Goal: Find specific page/section: Find specific page/section

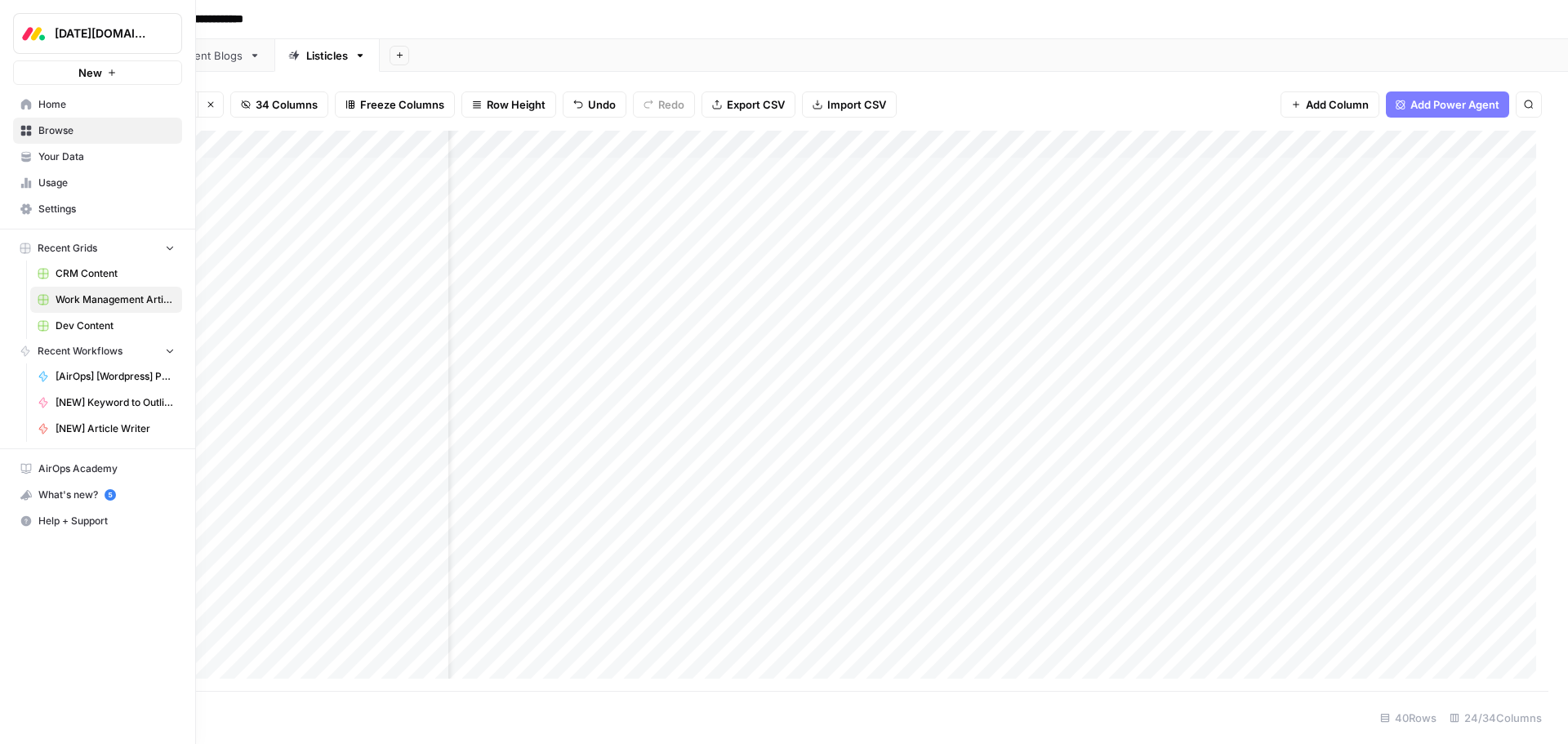
scroll to position [0, 59]
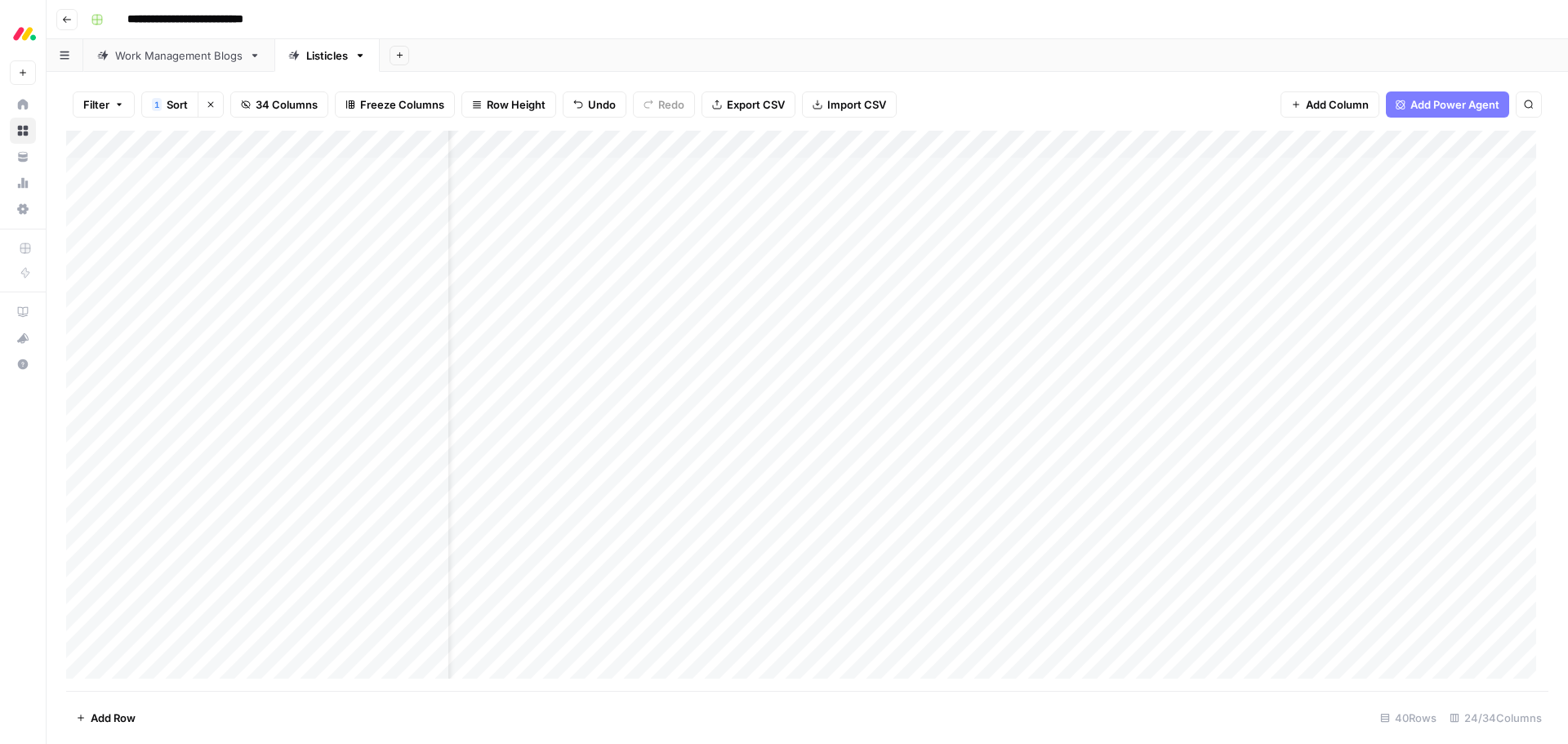
click at [221, 63] on link "Work Management Blogs" at bounding box center [179, 55] width 191 height 33
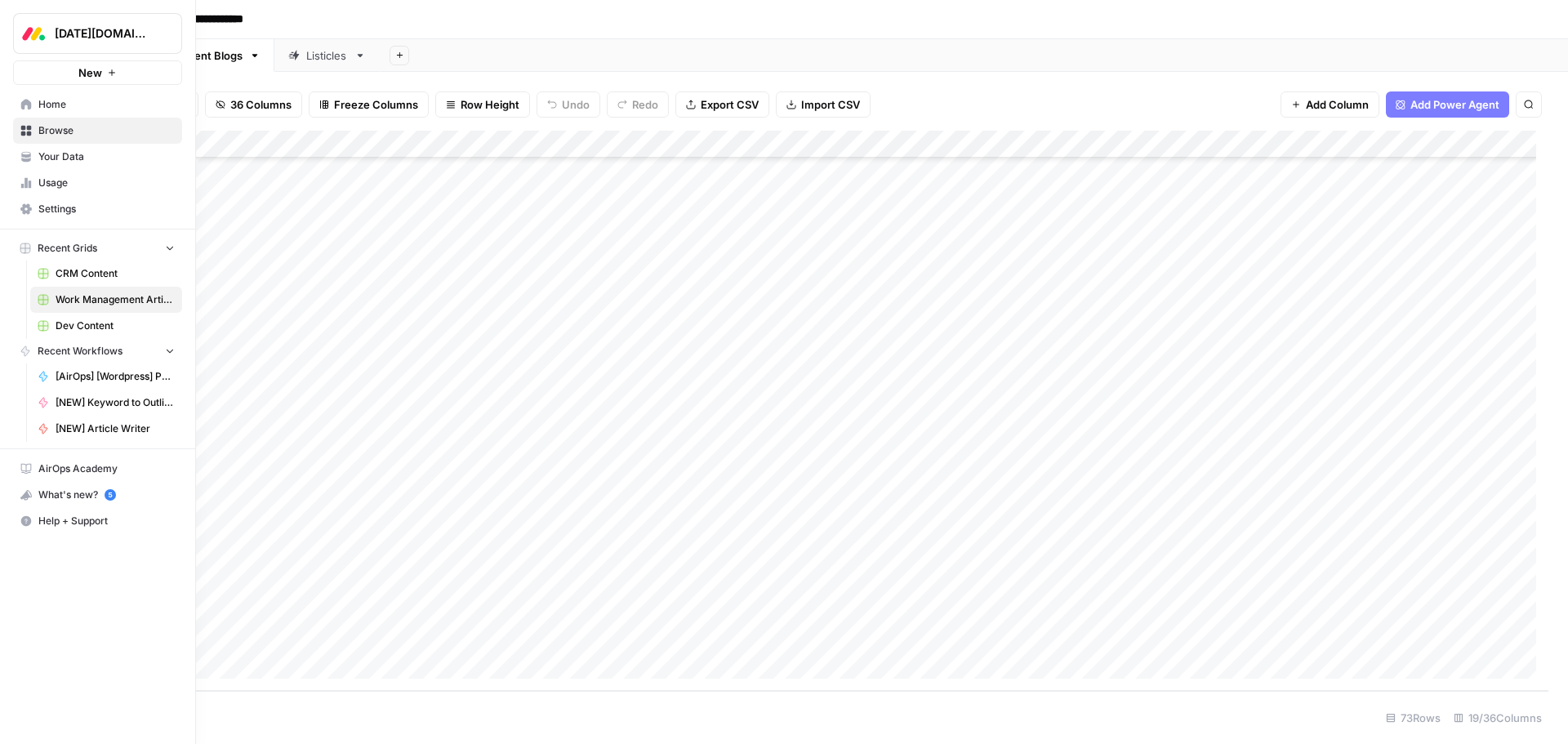
click at [84, 166] on link "Your Data" at bounding box center [98, 156] width 169 height 26
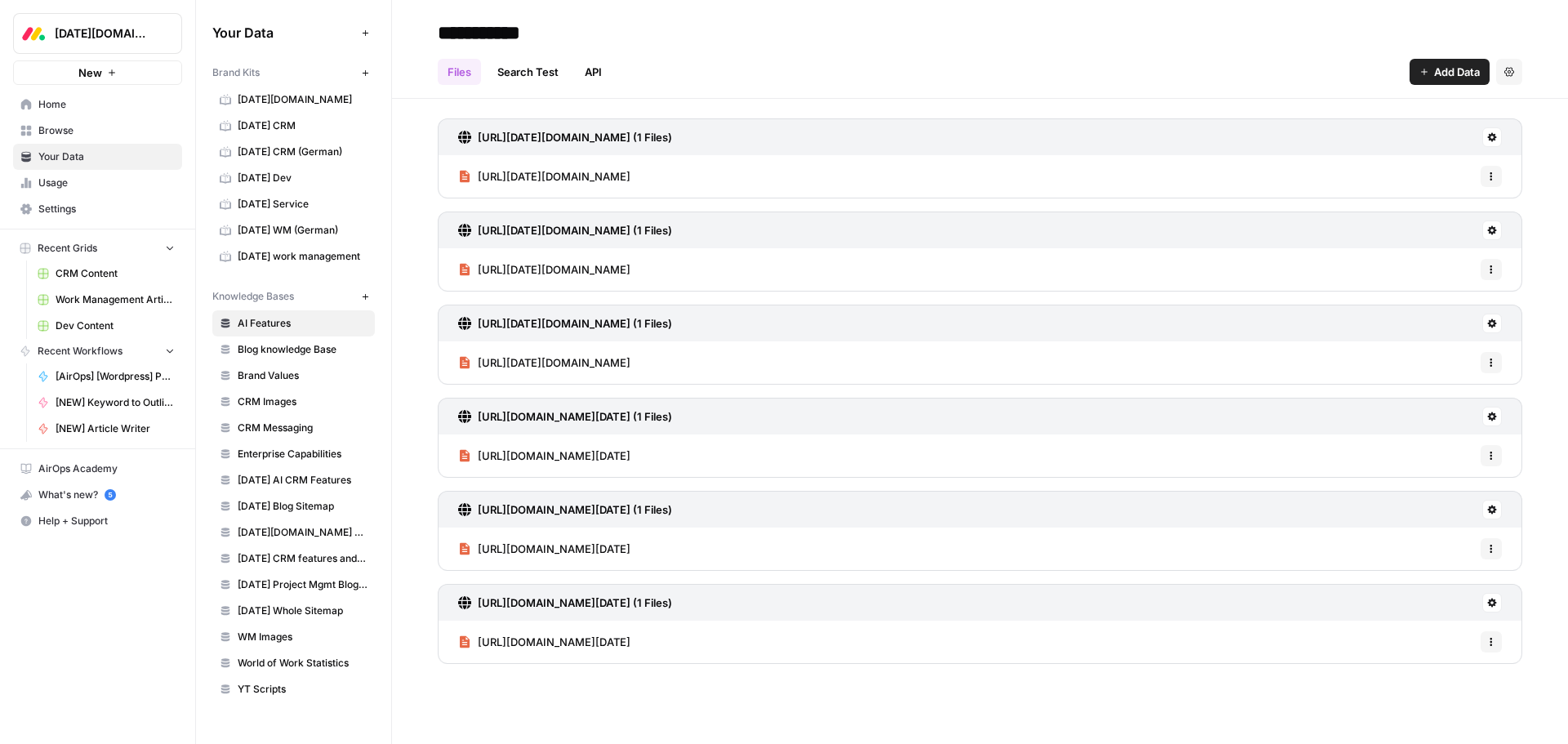
click at [413, 202] on div "[URL][DATE][DOMAIN_NAME] (1 Files) [URL][DATE][DOMAIN_NAME] Options [URL][DATE]…" at bounding box center [980, 387] width 1176 height 578
click at [277, 635] on span "WM Images" at bounding box center [302, 637] width 129 height 15
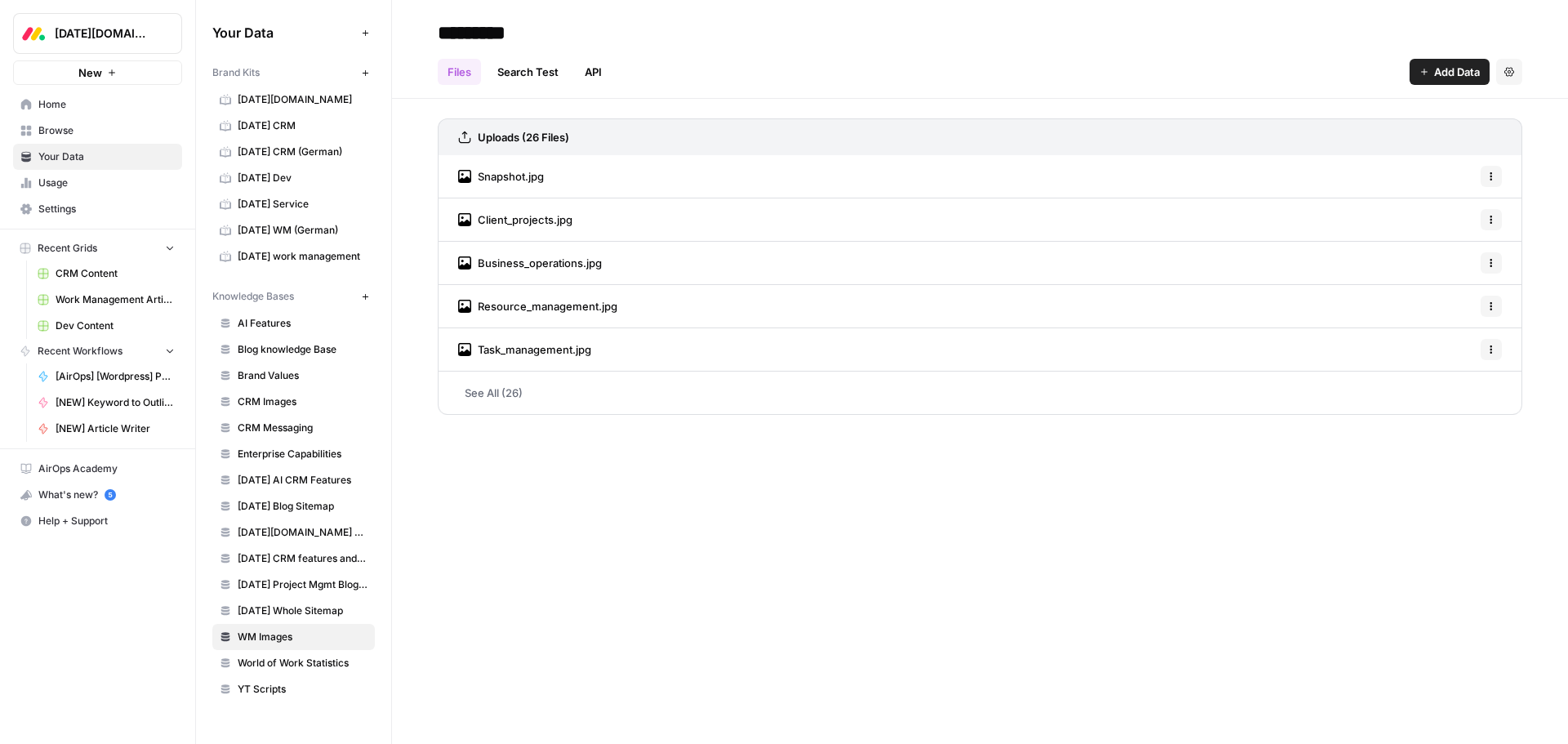
click at [500, 174] on span "Snapshot.jpg" at bounding box center [510, 176] width 66 height 17
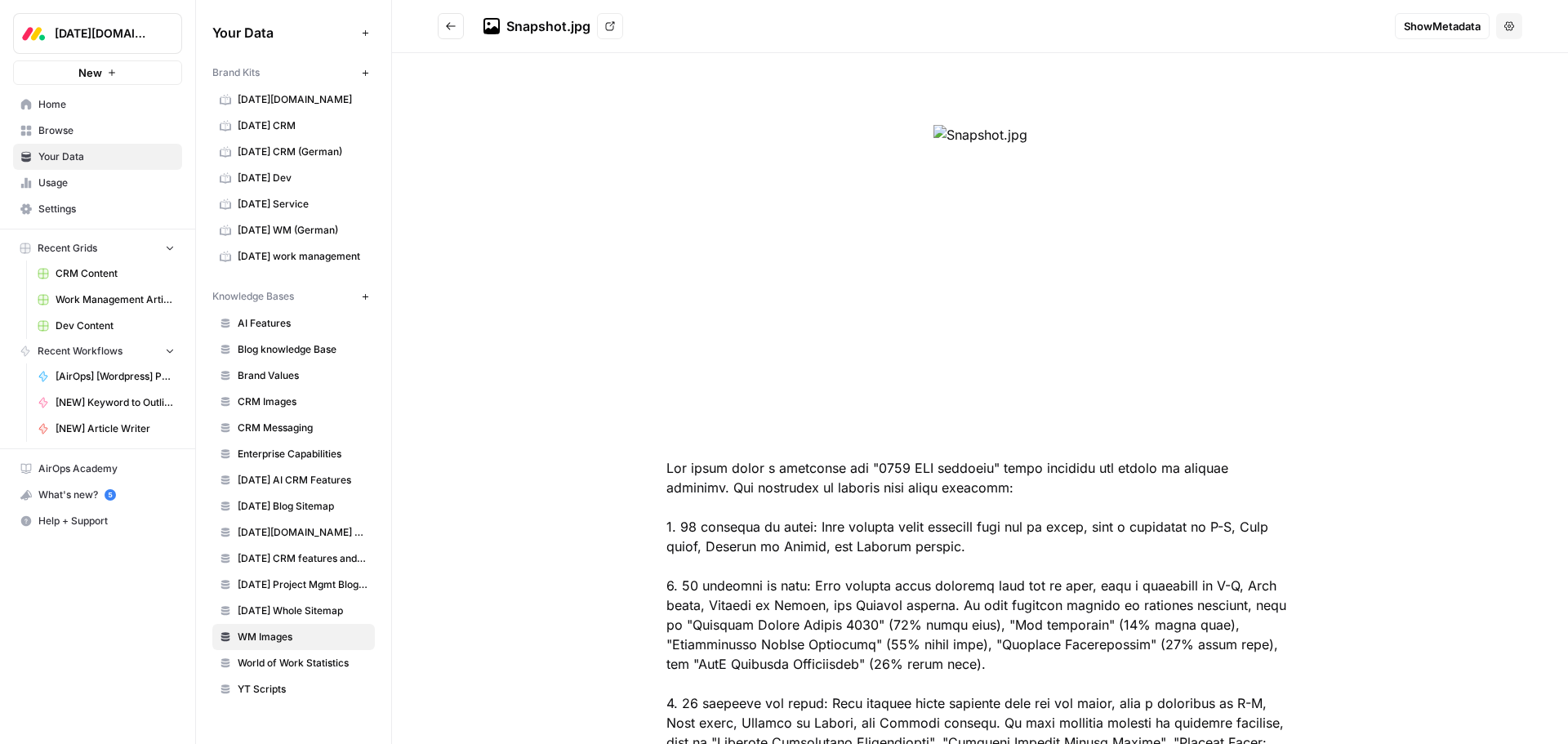
click at [449, 26] on icon "Go back" at bounding box center [451, 25] width 10 height 8
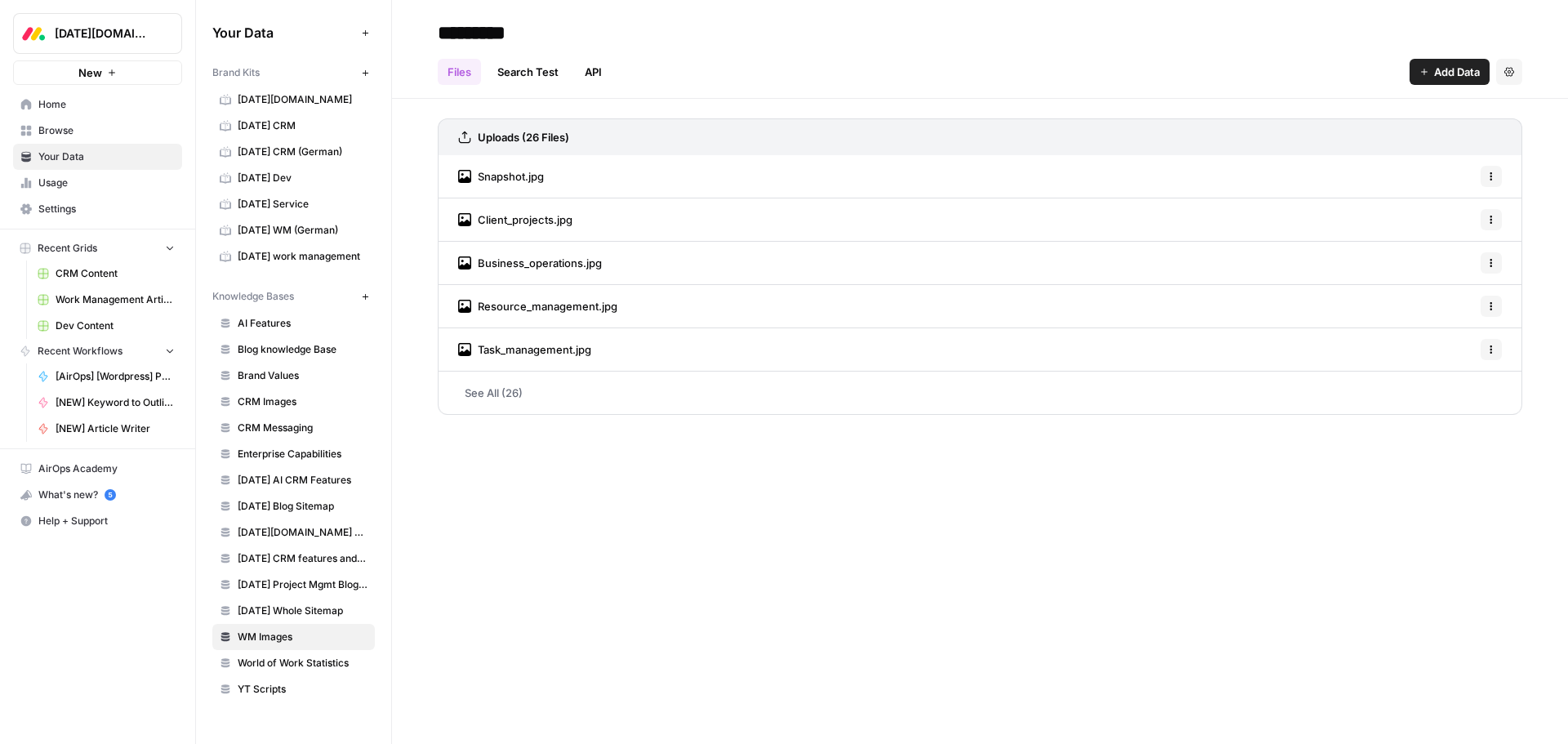
click at [596, 346] on div "Task_management.jpg Options" at bounding box center [980, 350] width 1085 height 43
click at [531, 386] on link "See All (26)" at bounding box center [980, 392] width 1085 height 43
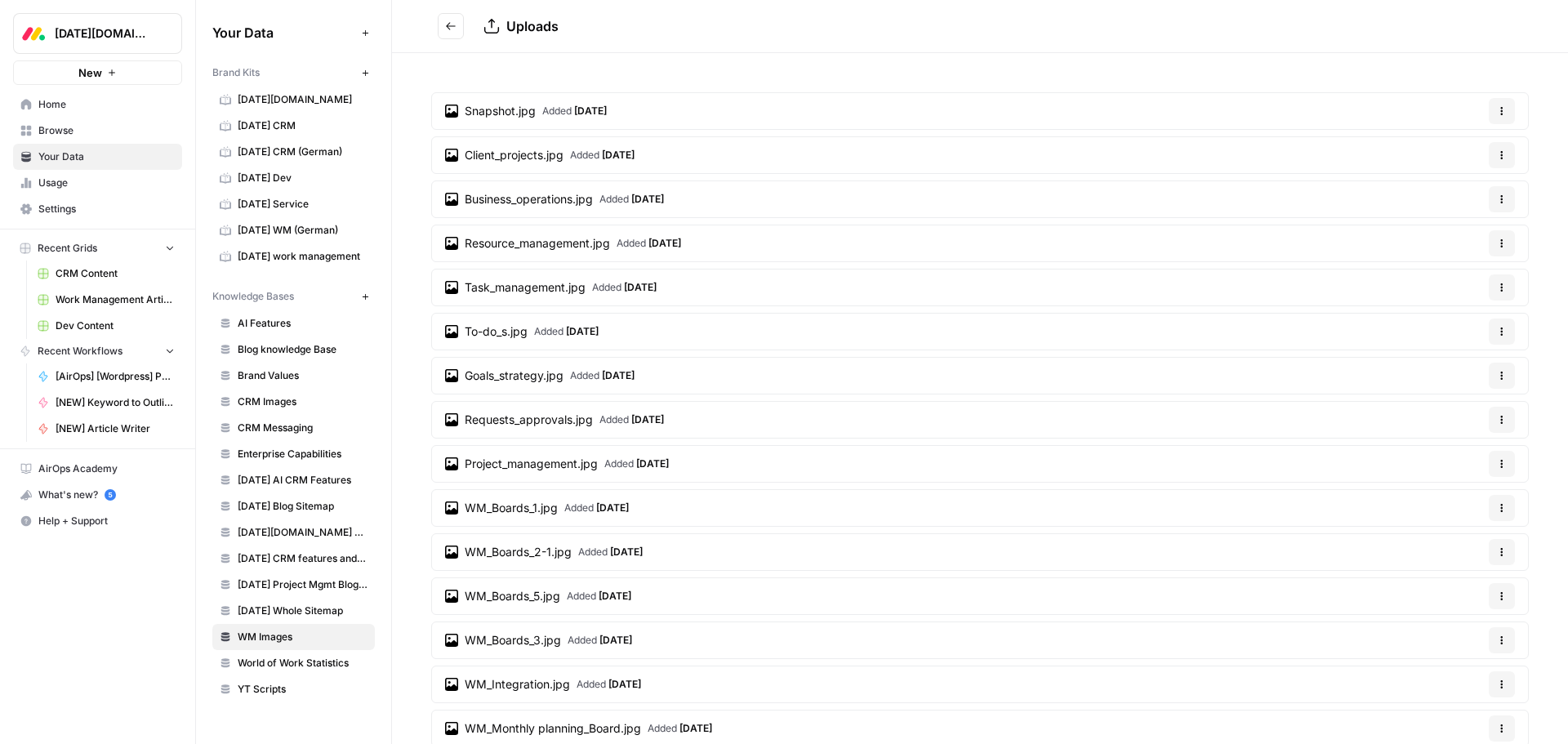
click at [524, 509] on span "WM_Boards_1.jpg" at bounding box center [510, 508] width 93 height 17
